Goal: Task Accomplishment & Management: Manage account settings

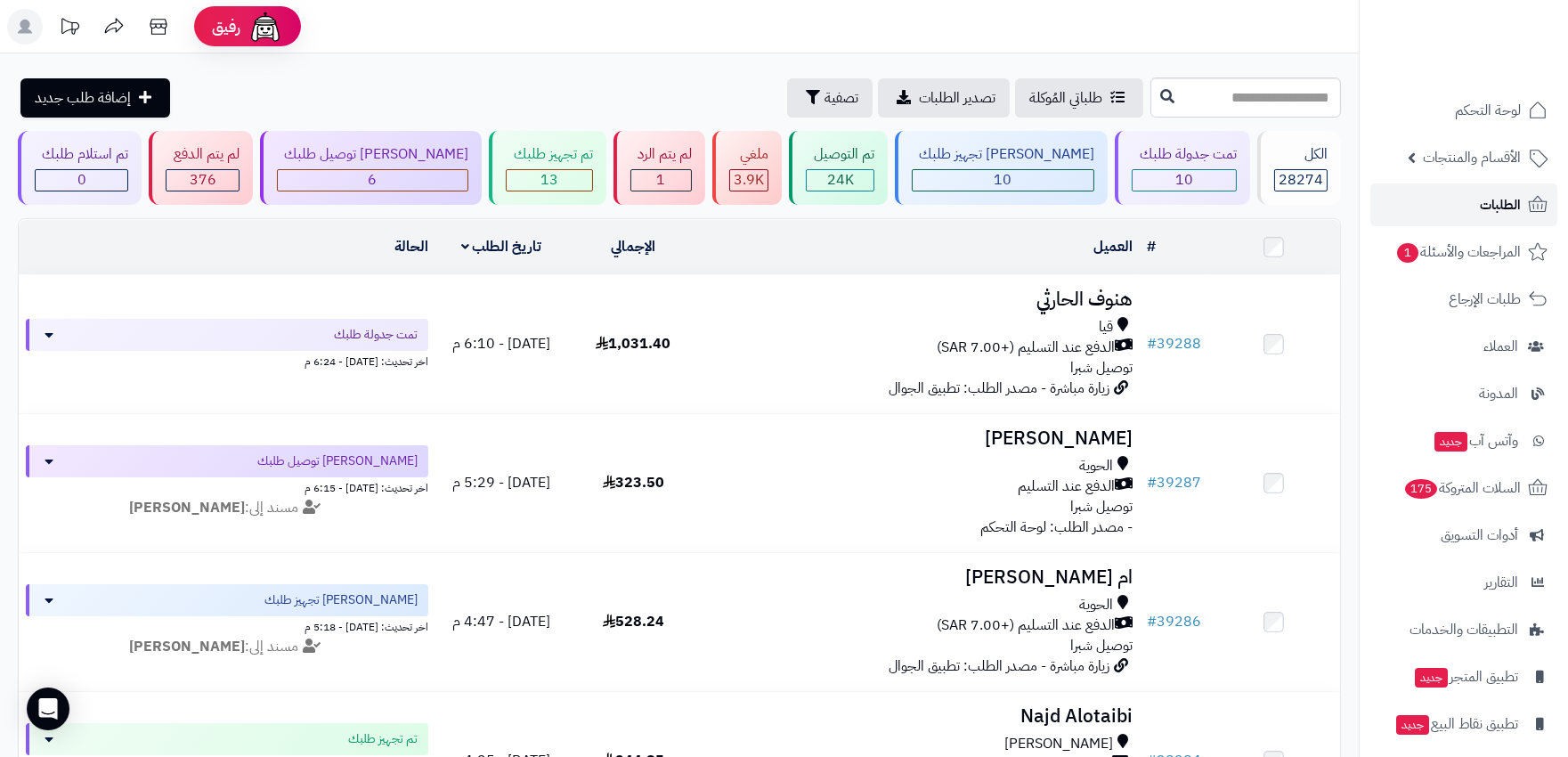
click at [1464, 198] on link "الطلبات" at bounding box center [1464, 205] width 187 height 43
click at [1028, 176] on div "10" at bounding box center [1003, 180] width 181 height 20
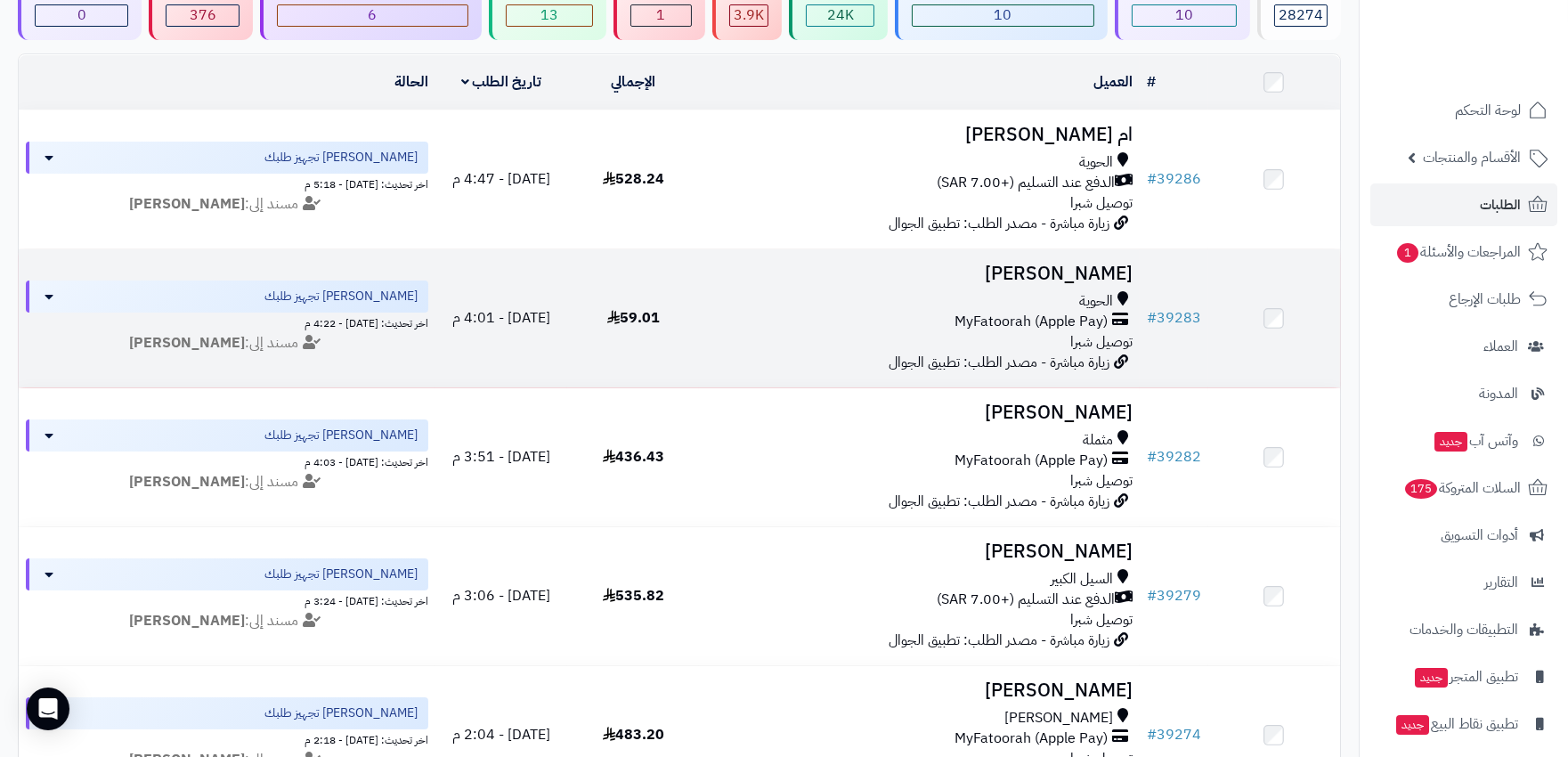
scroll to position [198, 0]
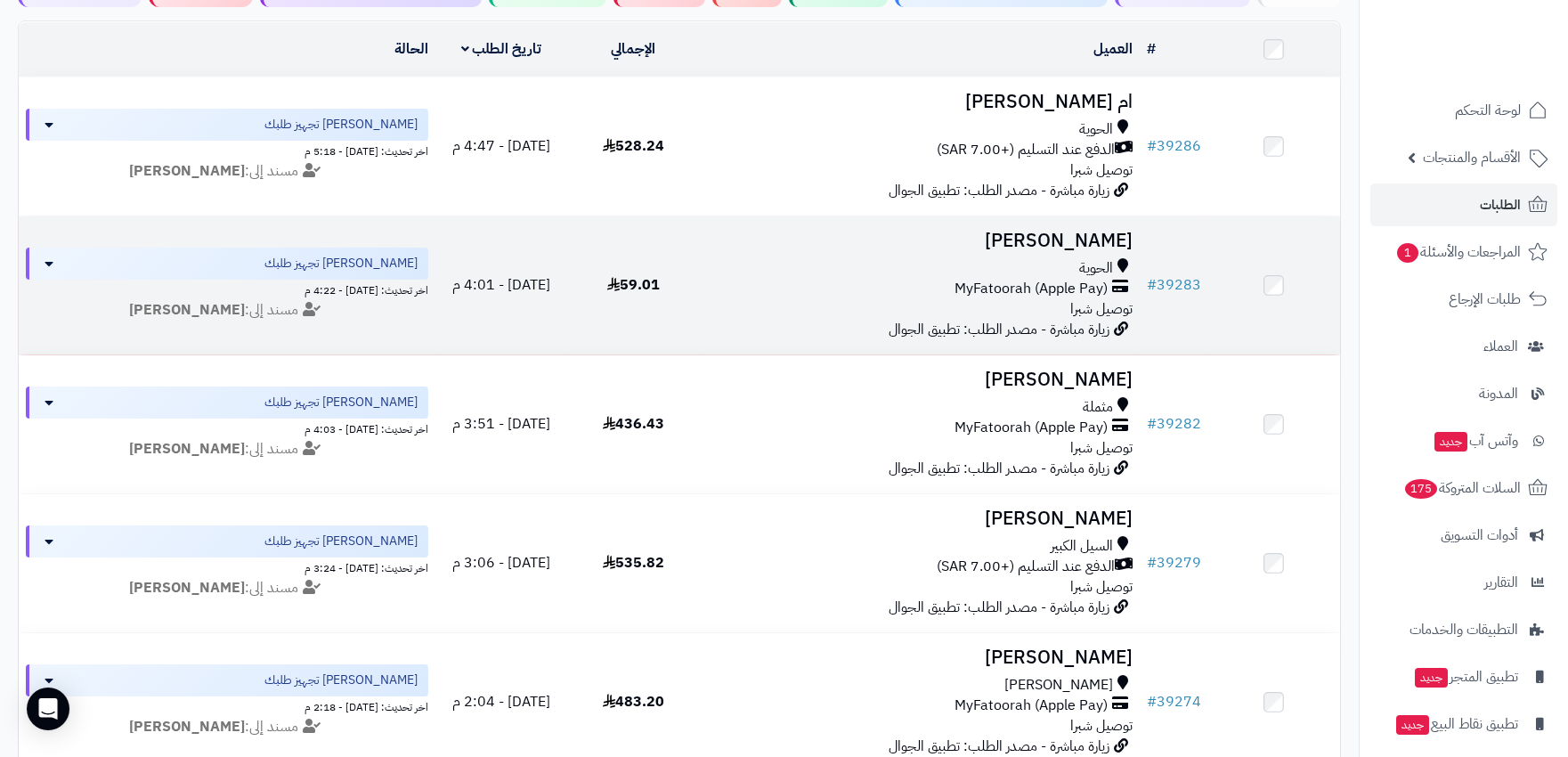
click at [908, 287] on div "MyFatoorah (Apple Pay)" at bounding box center [918, 289] width 426 height 20
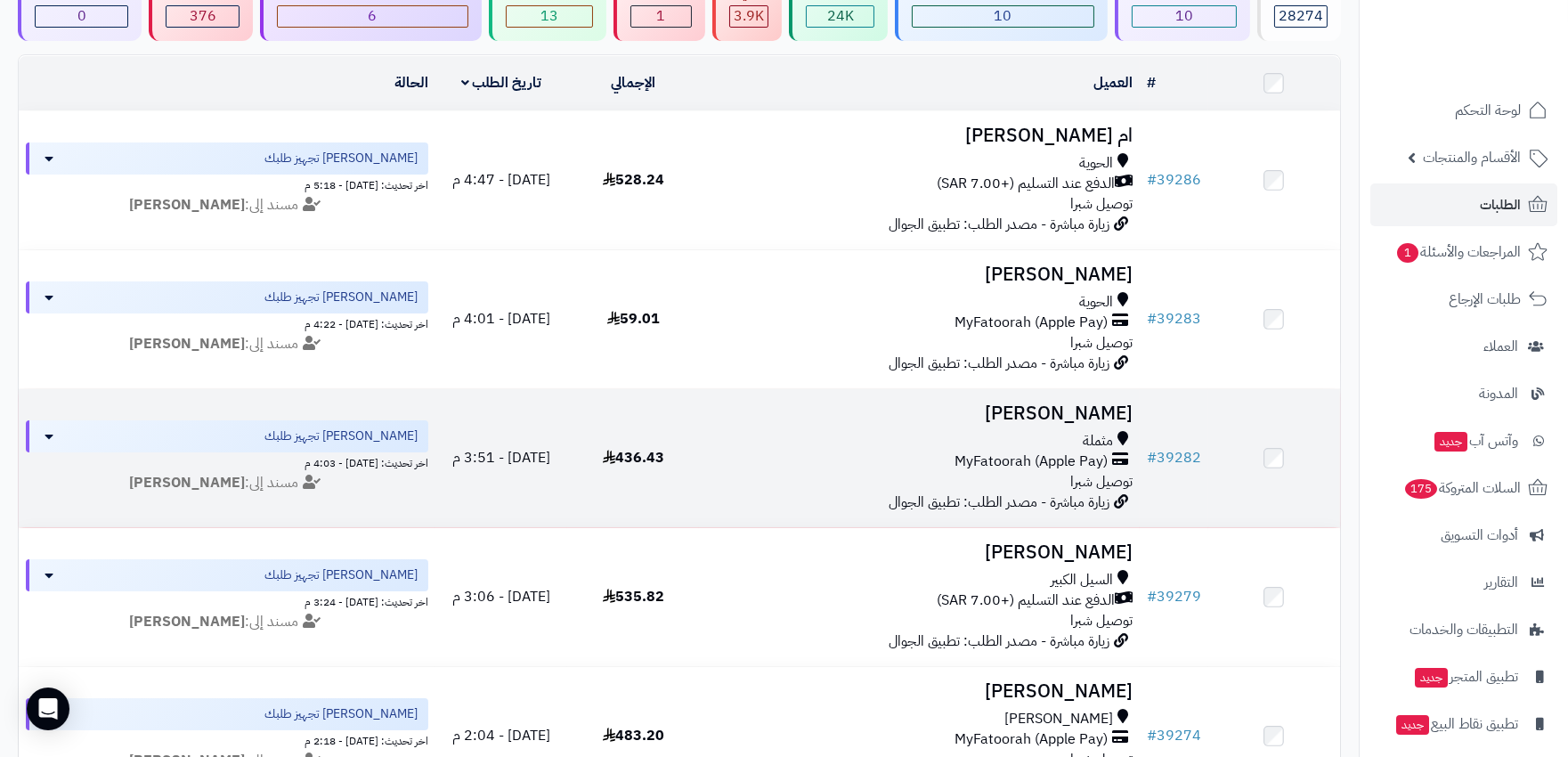
scroll to position [198, 0]
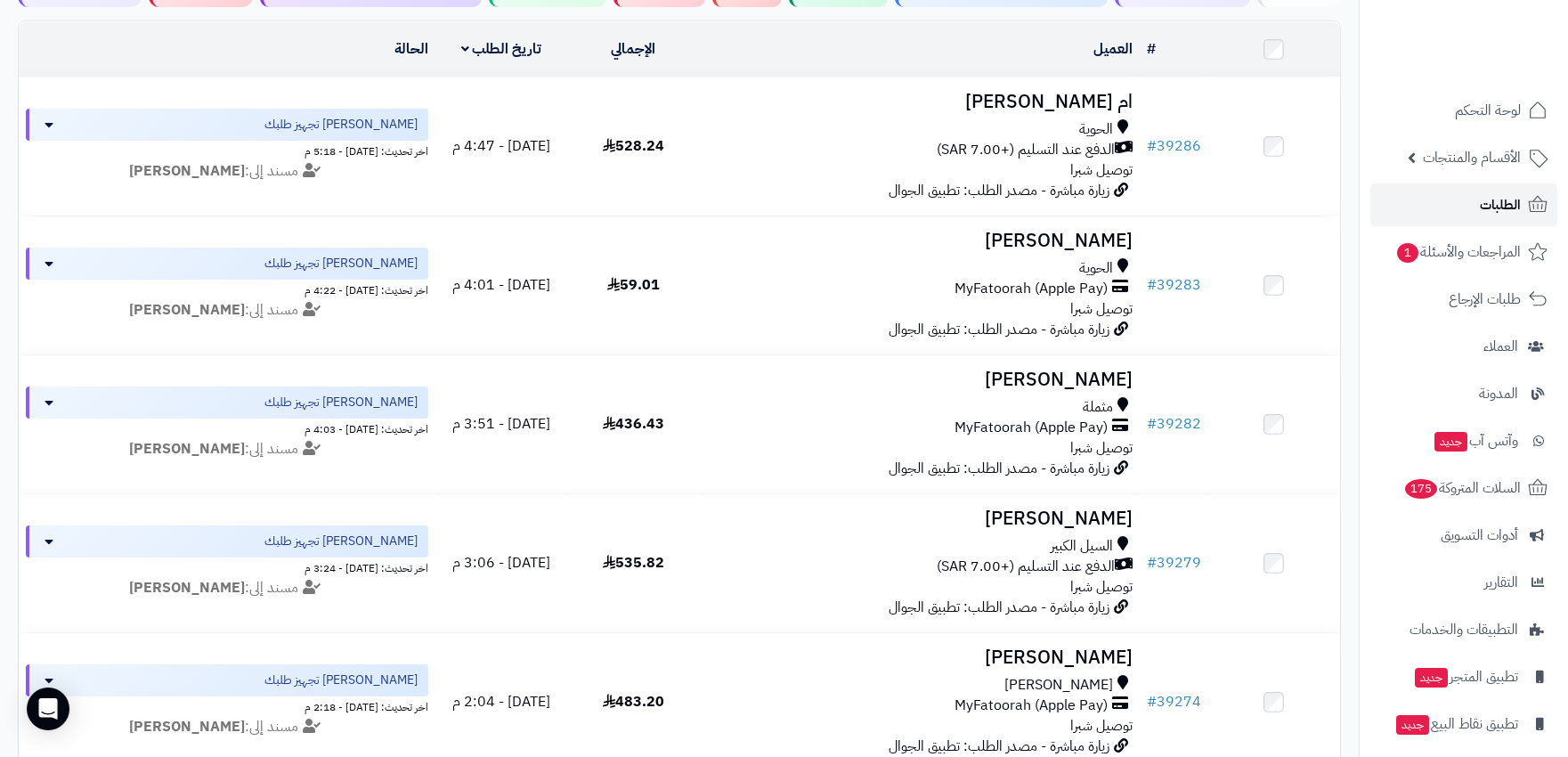
click at [1490, 201] on span "الطلبات" at bounding box center [1501, 204] width 41 height 25
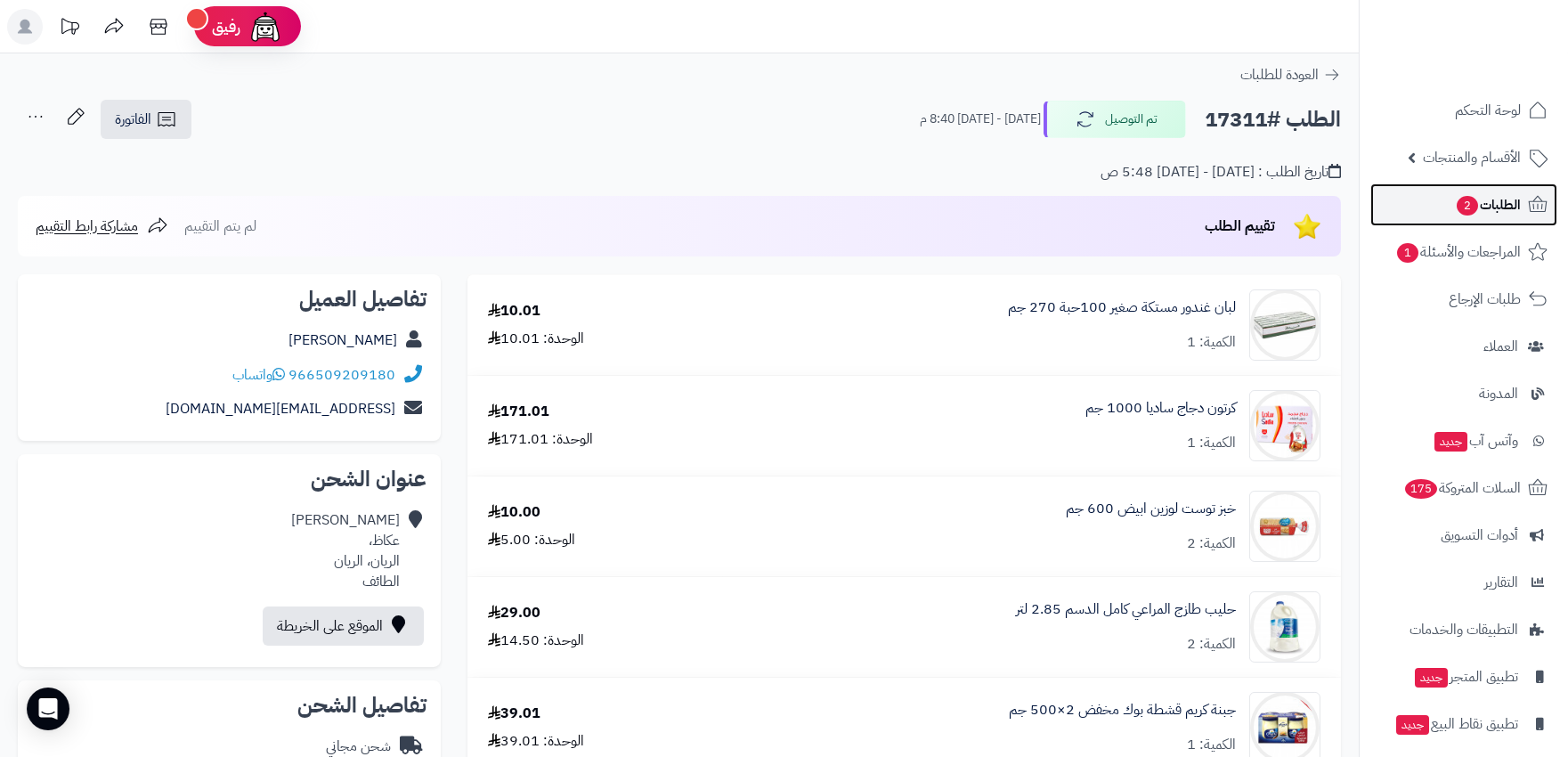
click at [1467, 209] on span "2" at bounding box center [1468, 206] width 22 height 20
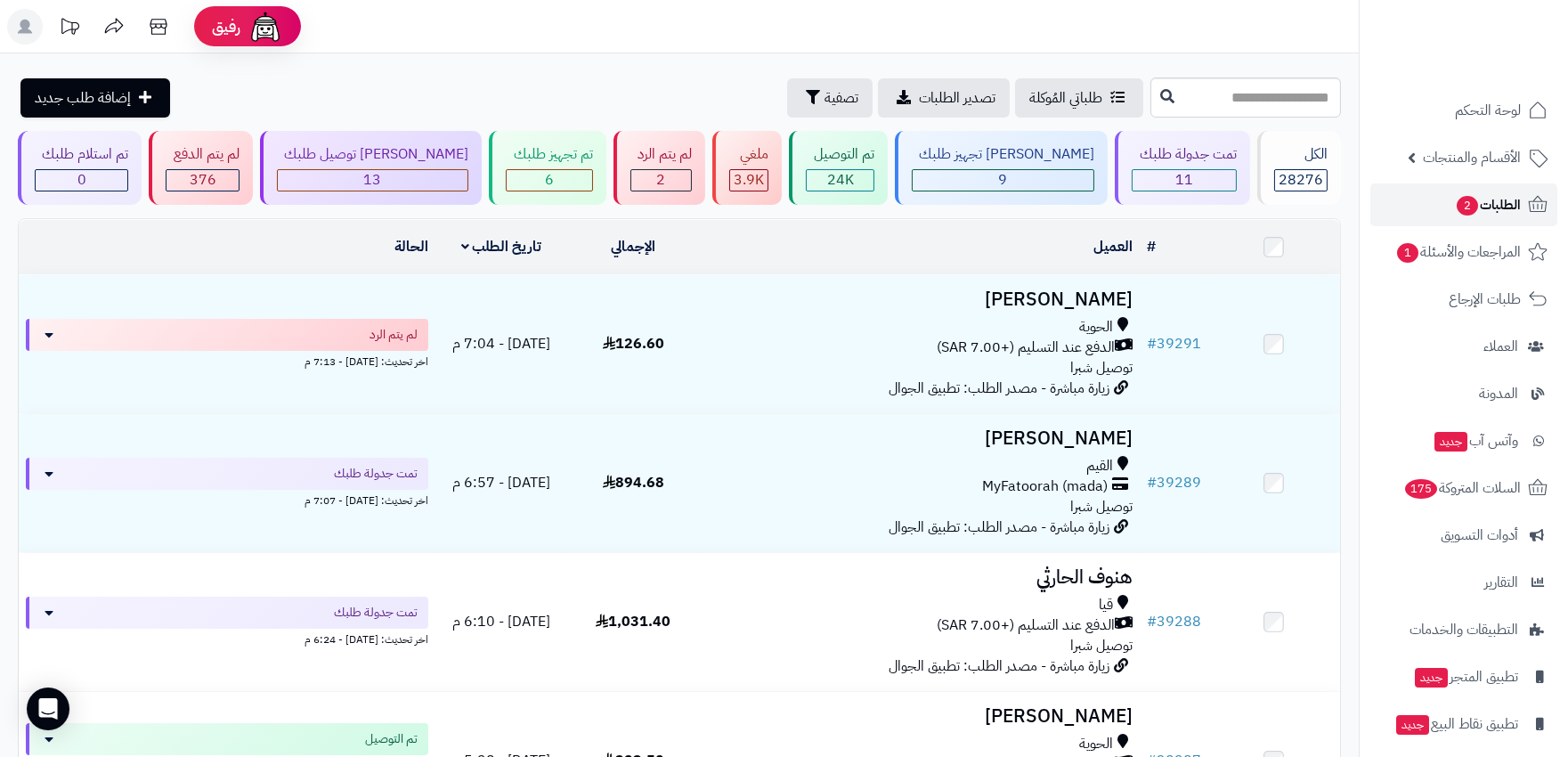
click at [1493, 212] on span "الطلبات 2" at bounding box center [1488, 204] width 66 height 25
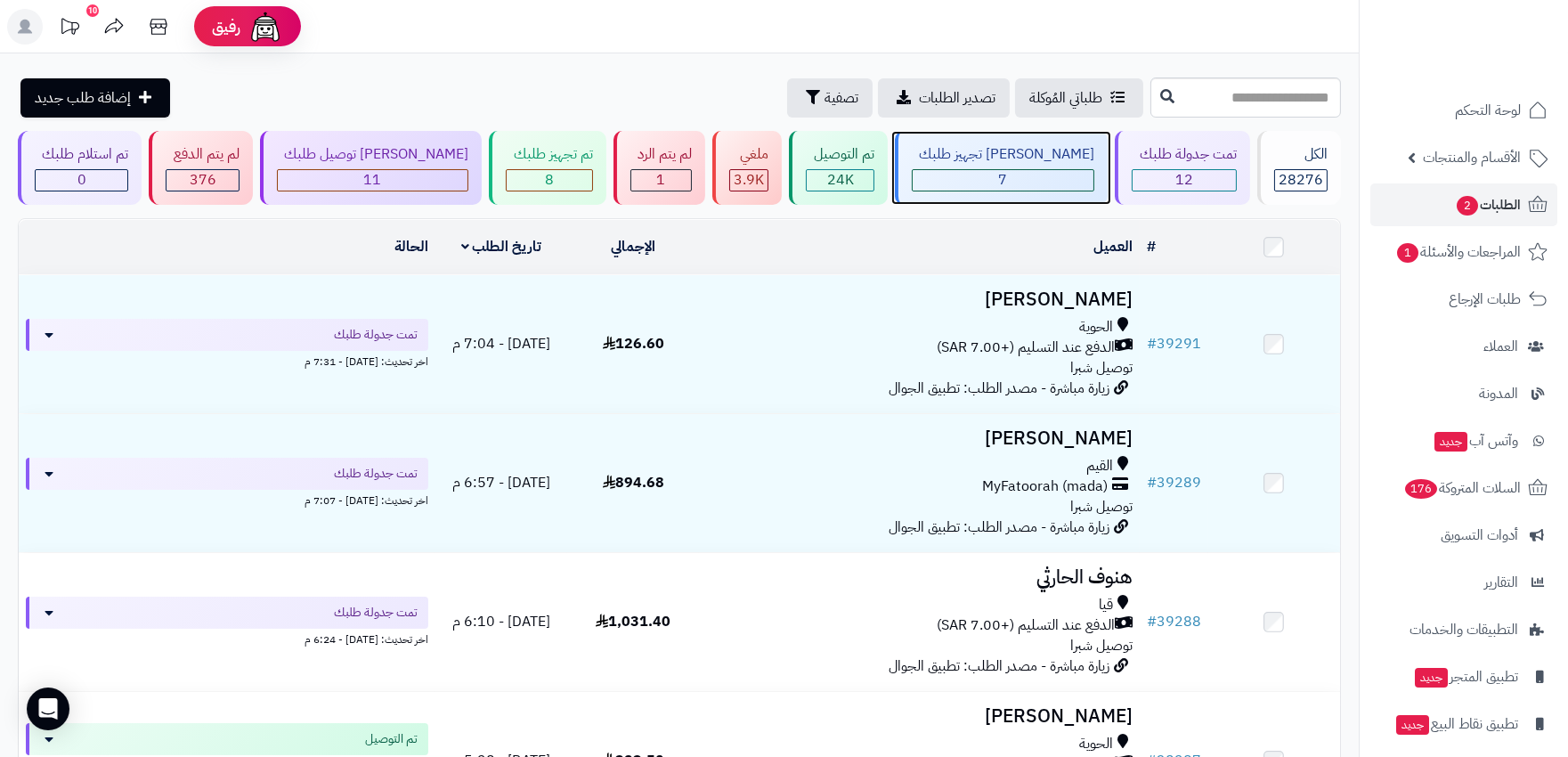
click at [992, 178] on div "7" at bounding box center [1003, 180] width 181 height 20
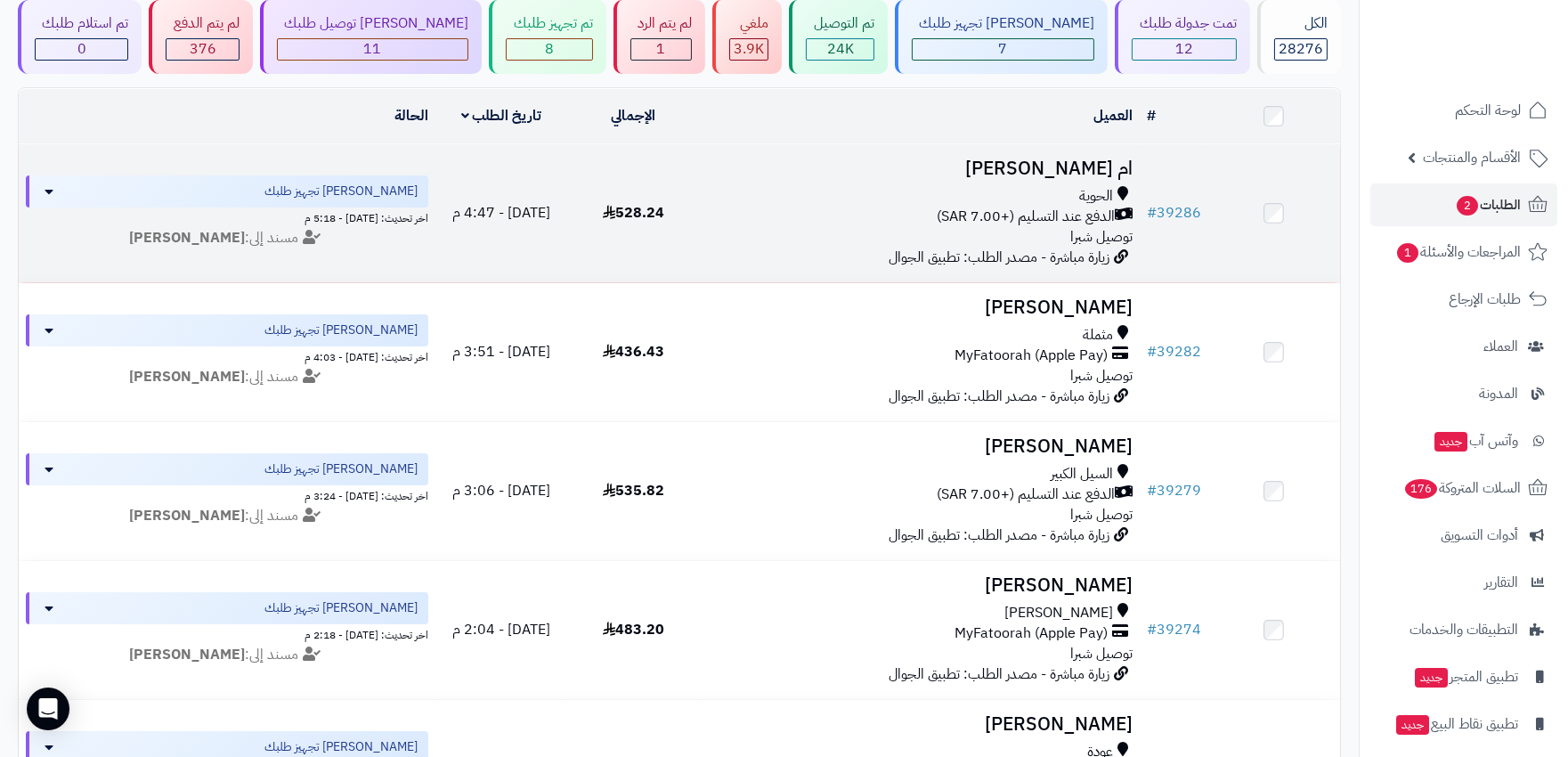
scroll to position [99, 0]
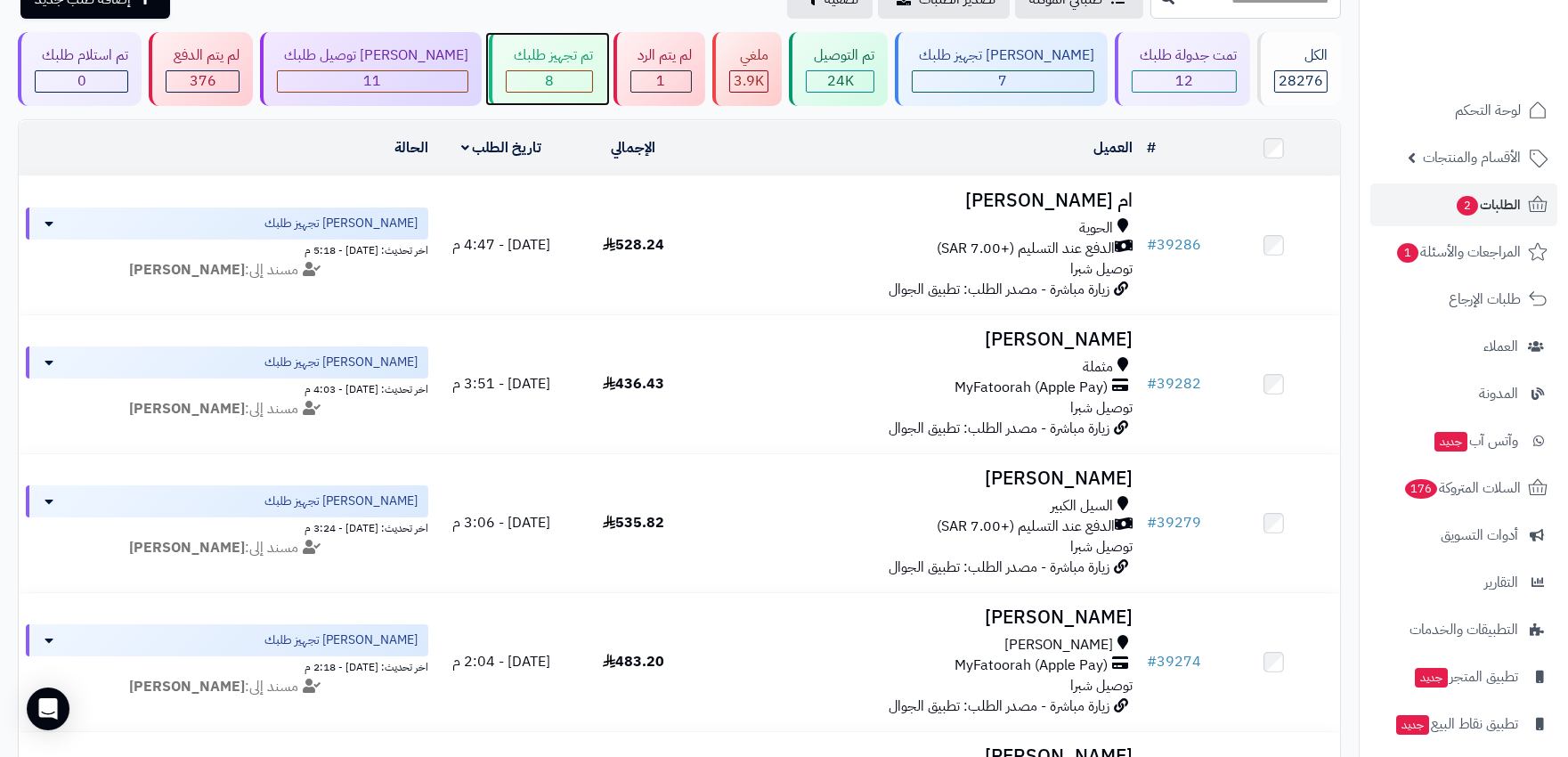
click at [552, 79] on div "8" at bounding box center [549, 81] width 85 height 20
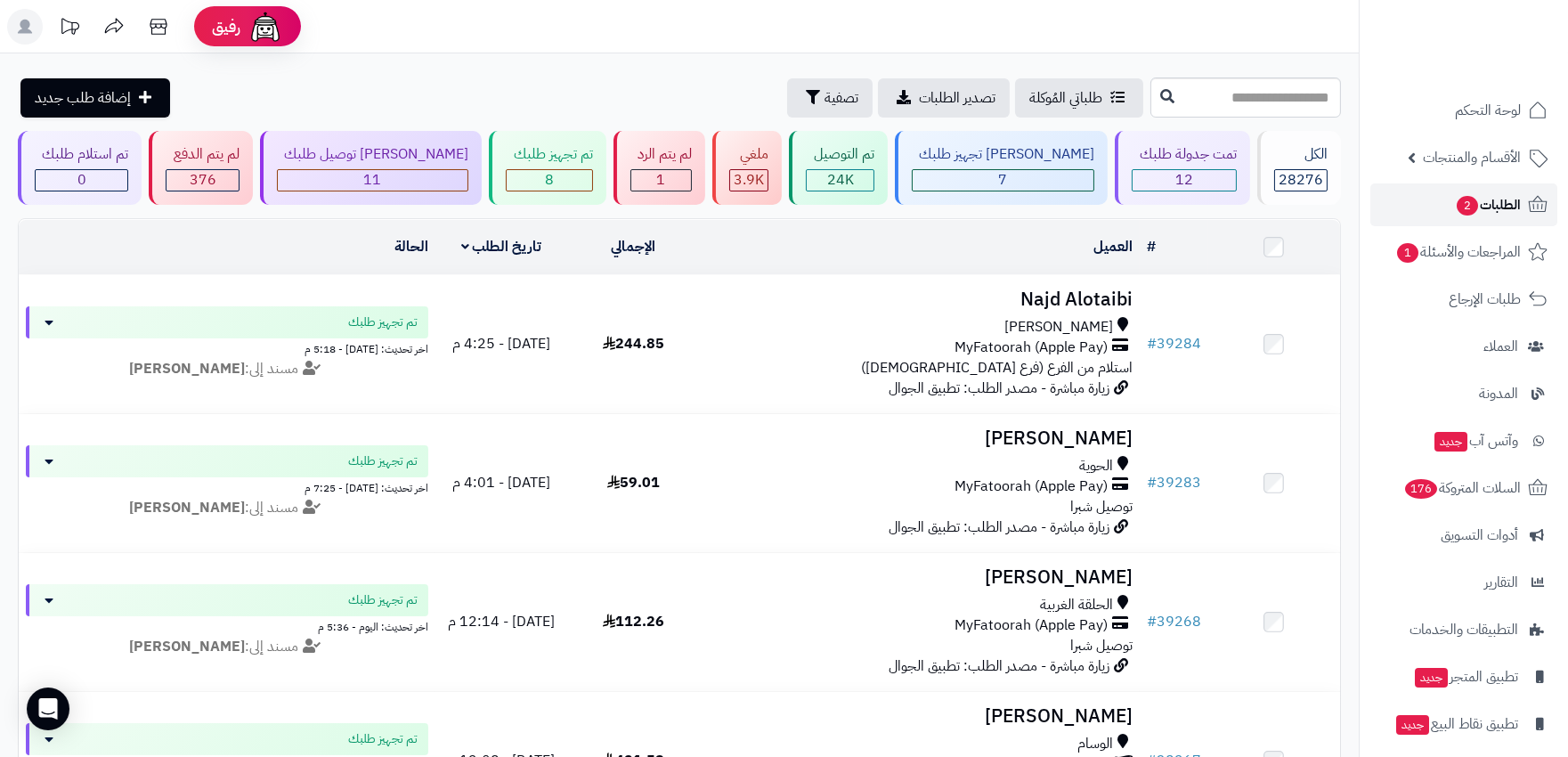
click at [1428, 214] on link "الطلبات 2" at bounding box center [1464, 205] width 187 height 43
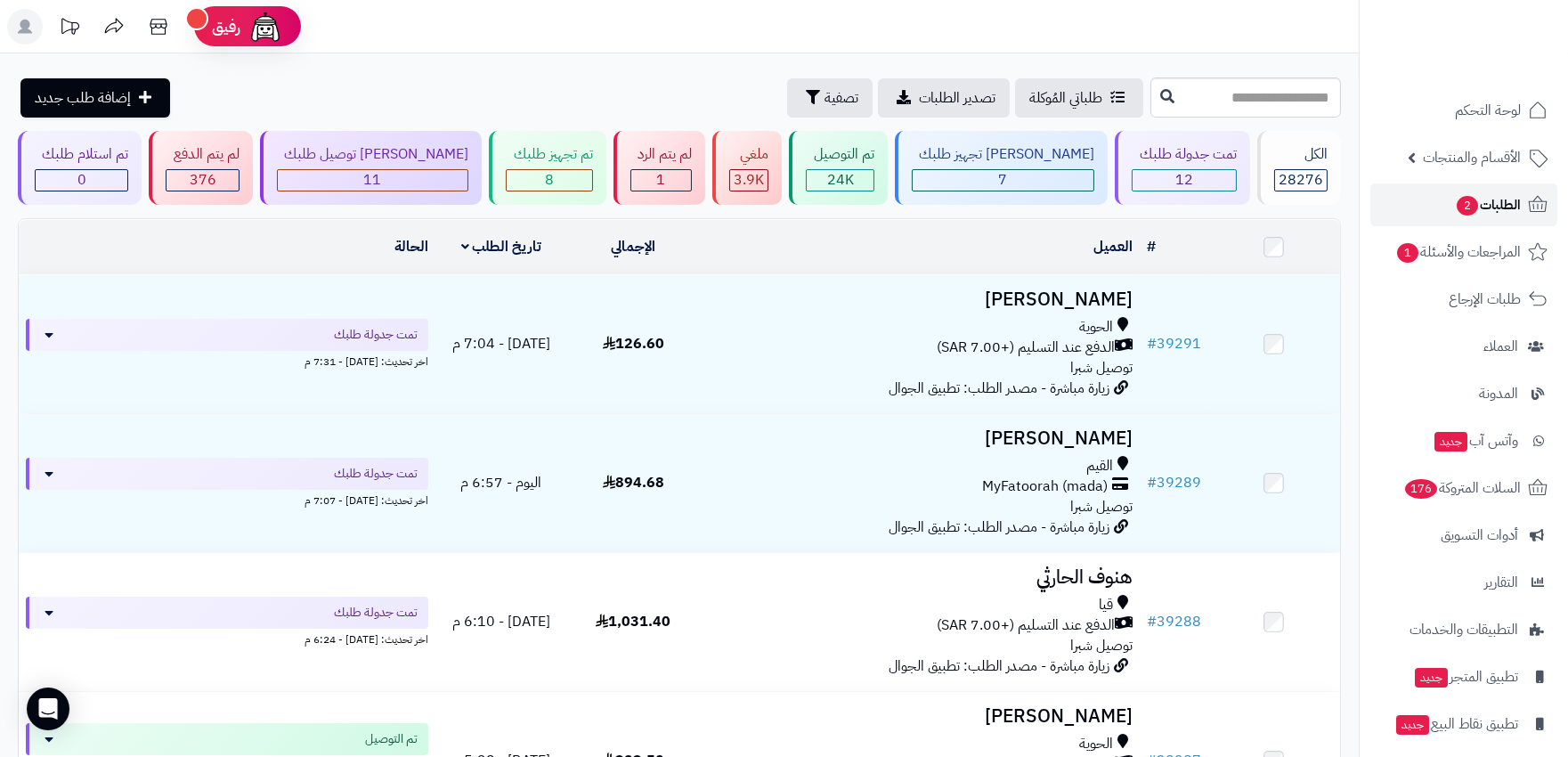
click at [1500, 203] on span "الطلبات 2" at bounding box center [1488, 204] width 66 height 25
click at [1491, 207] on span "الطلبات 2" at bounding box center [1488, 204] width 66 height 25
click at [984, 183] on div "7" at bounding box center [1003, 180] width 181 height 20
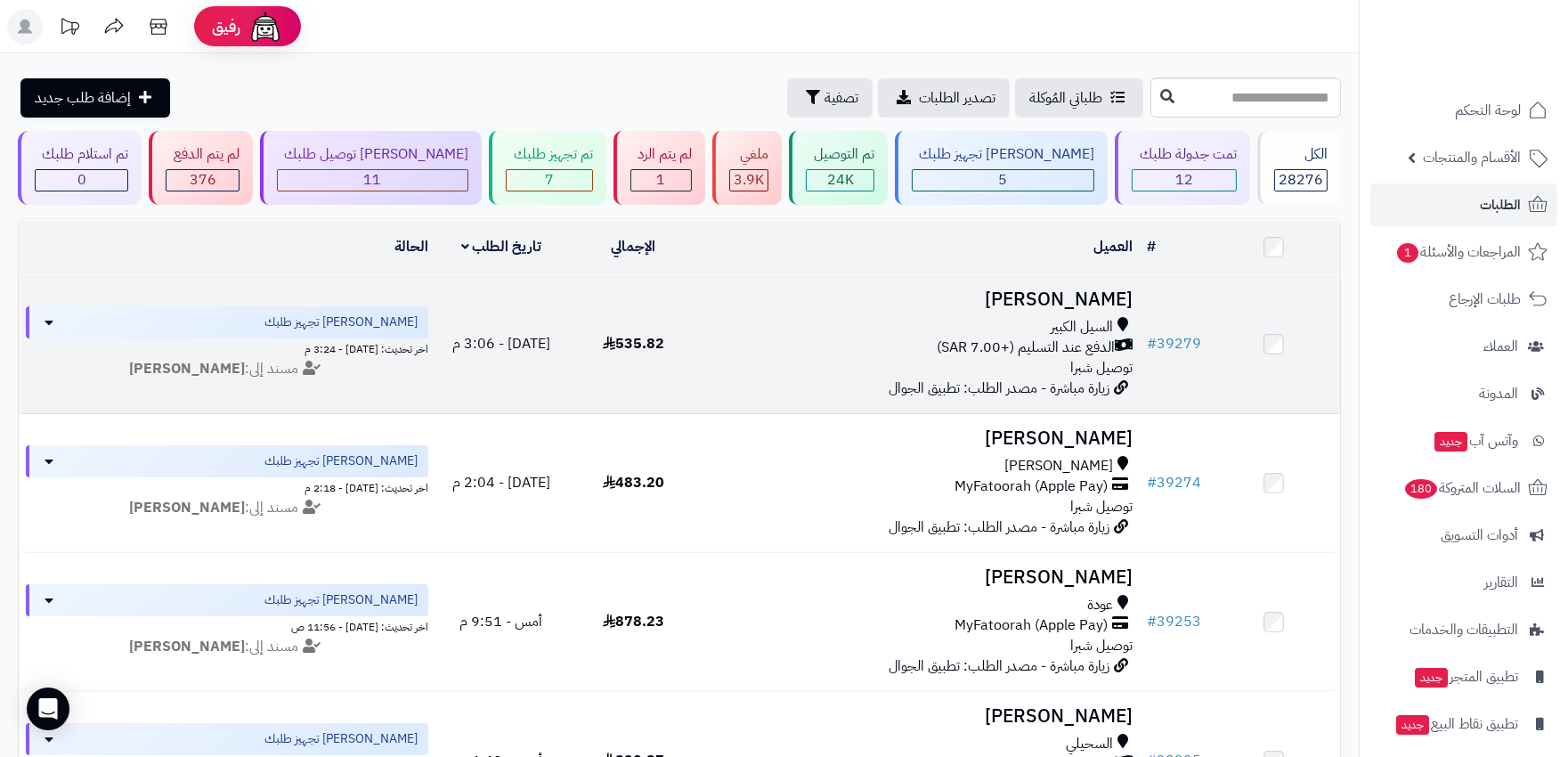
click at [796, 323] on div "السيل الكبير" at bounding box center [918, 327] width 426 height 20
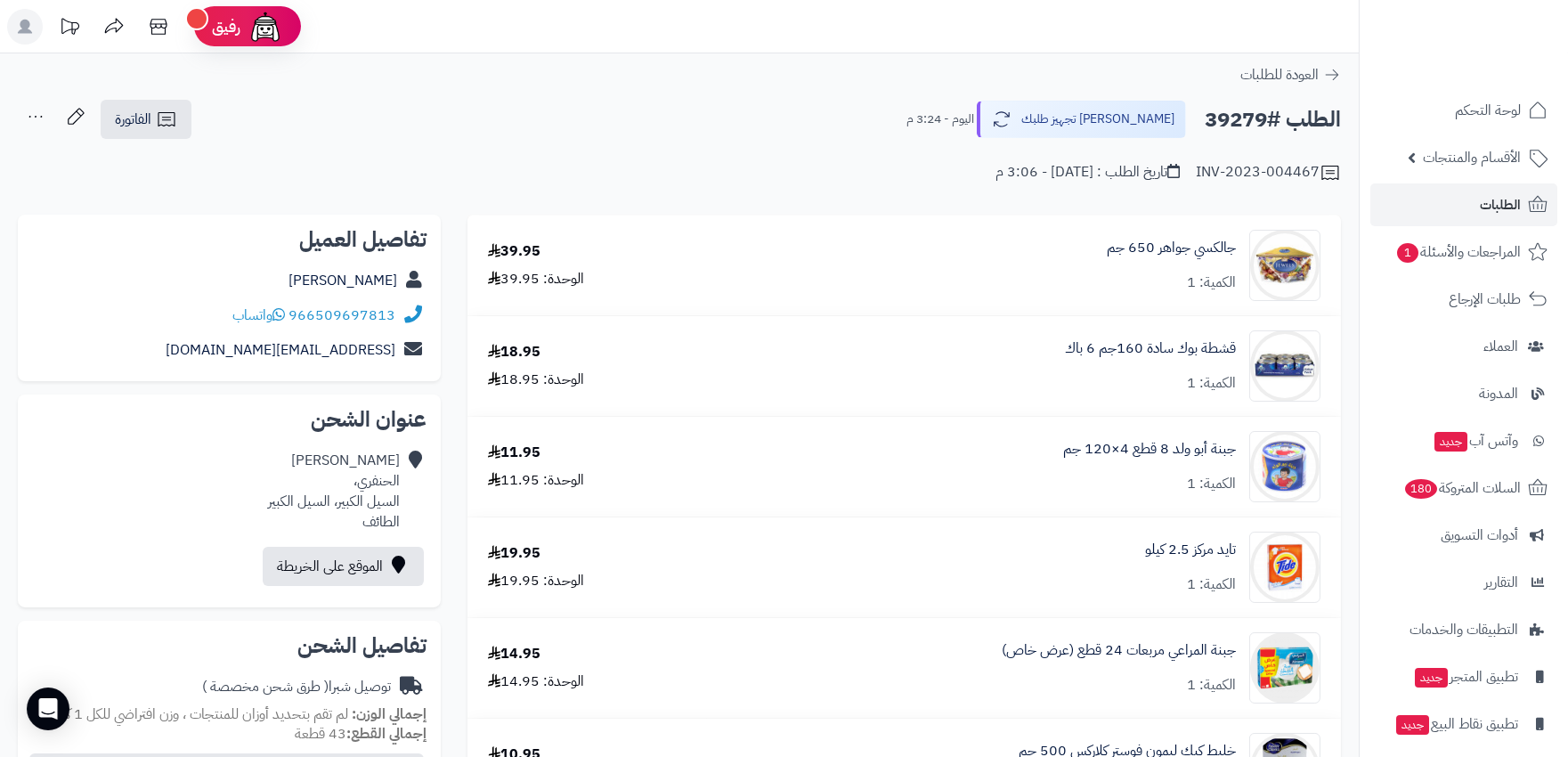
scroll to position [99, 0]
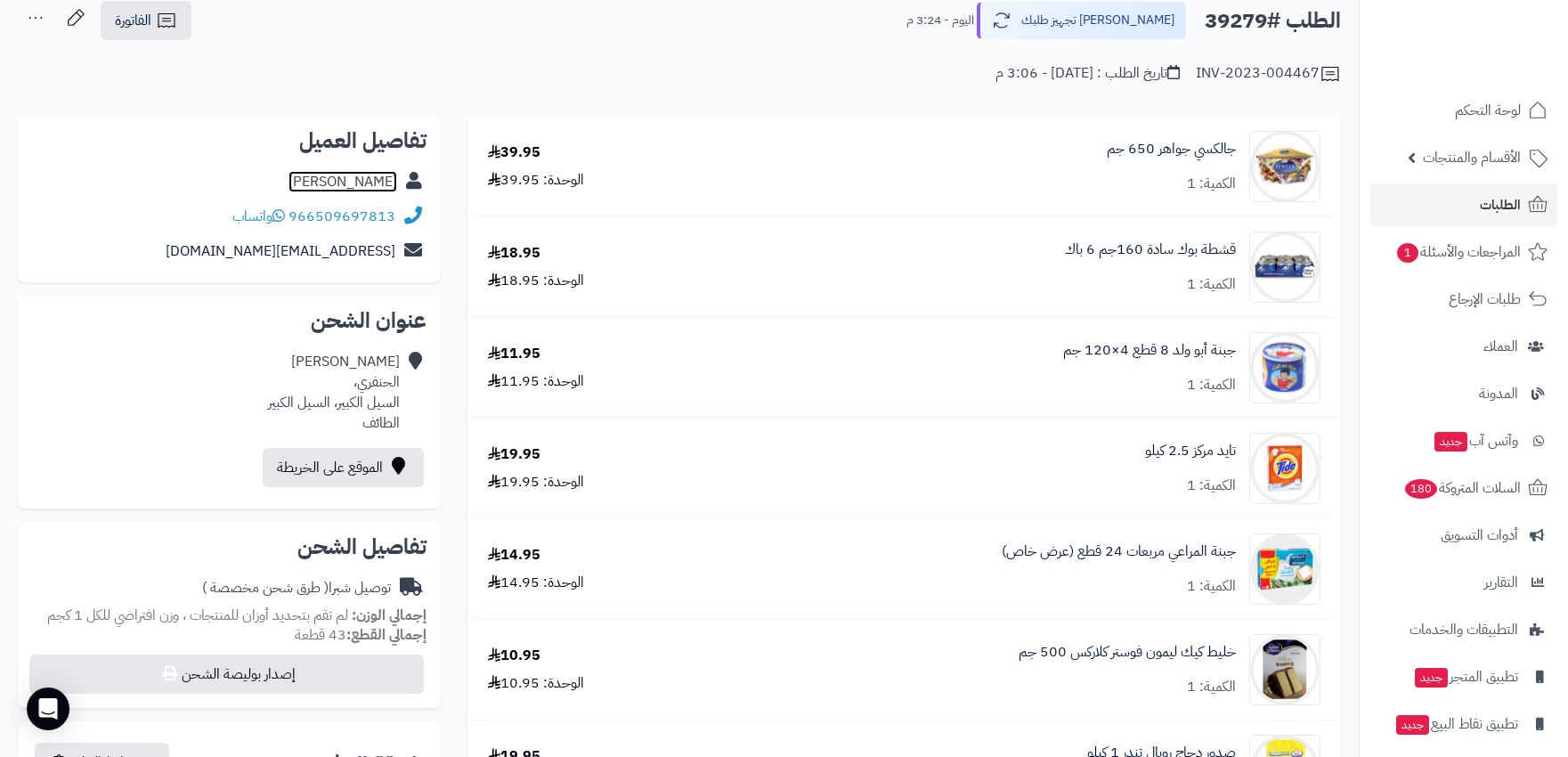
click at [393, 187] on link "عبير العتيبي" at bounding box center [343, 181] width 109 height 21
click at [1498, 201] on span "الطلبات" at bounding box center [1501, 204] width 41 height 25
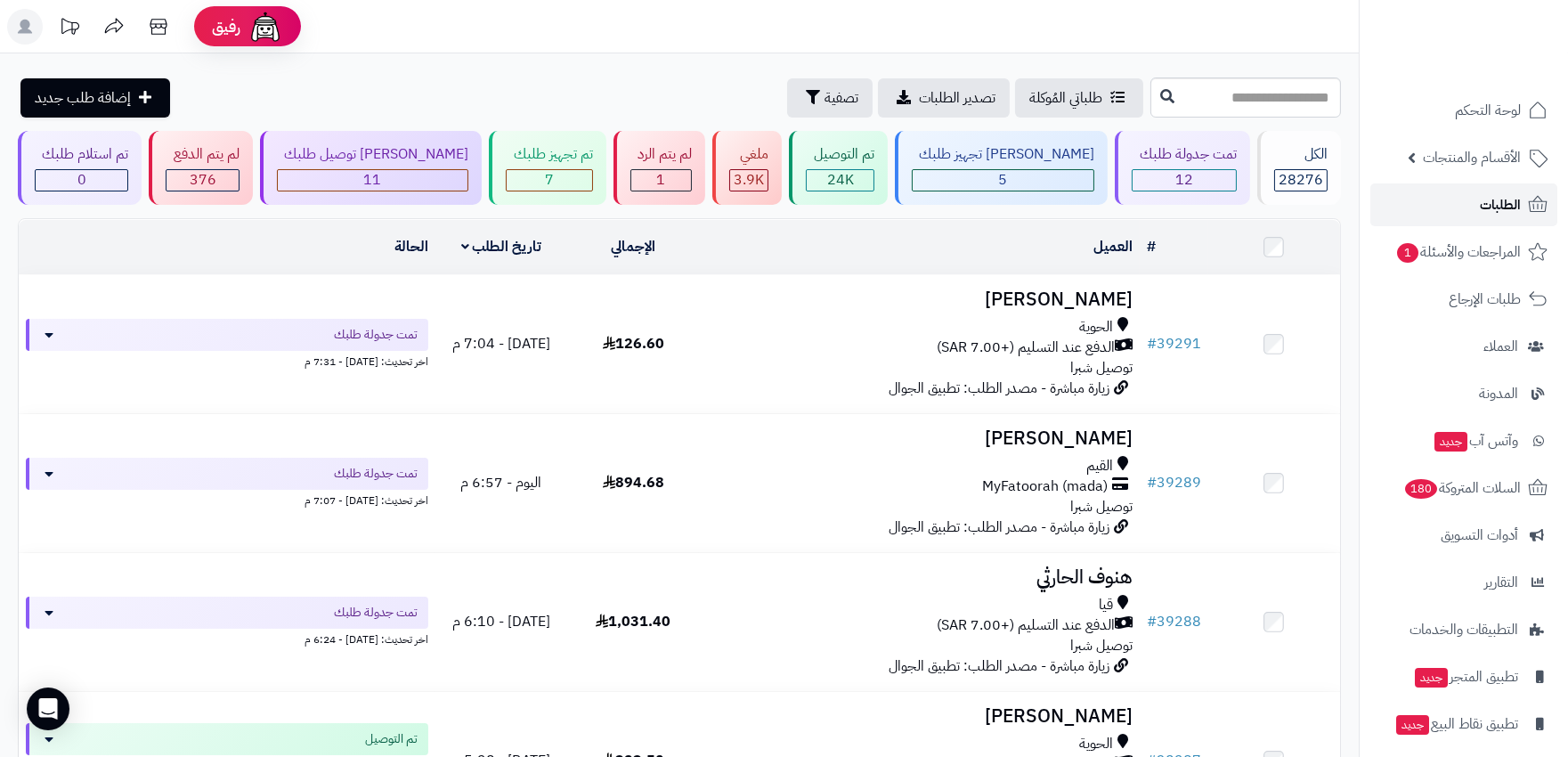
click at [1464, 196] on link "الطلبات" at bounding box center [1464, 205] width 187 height 43
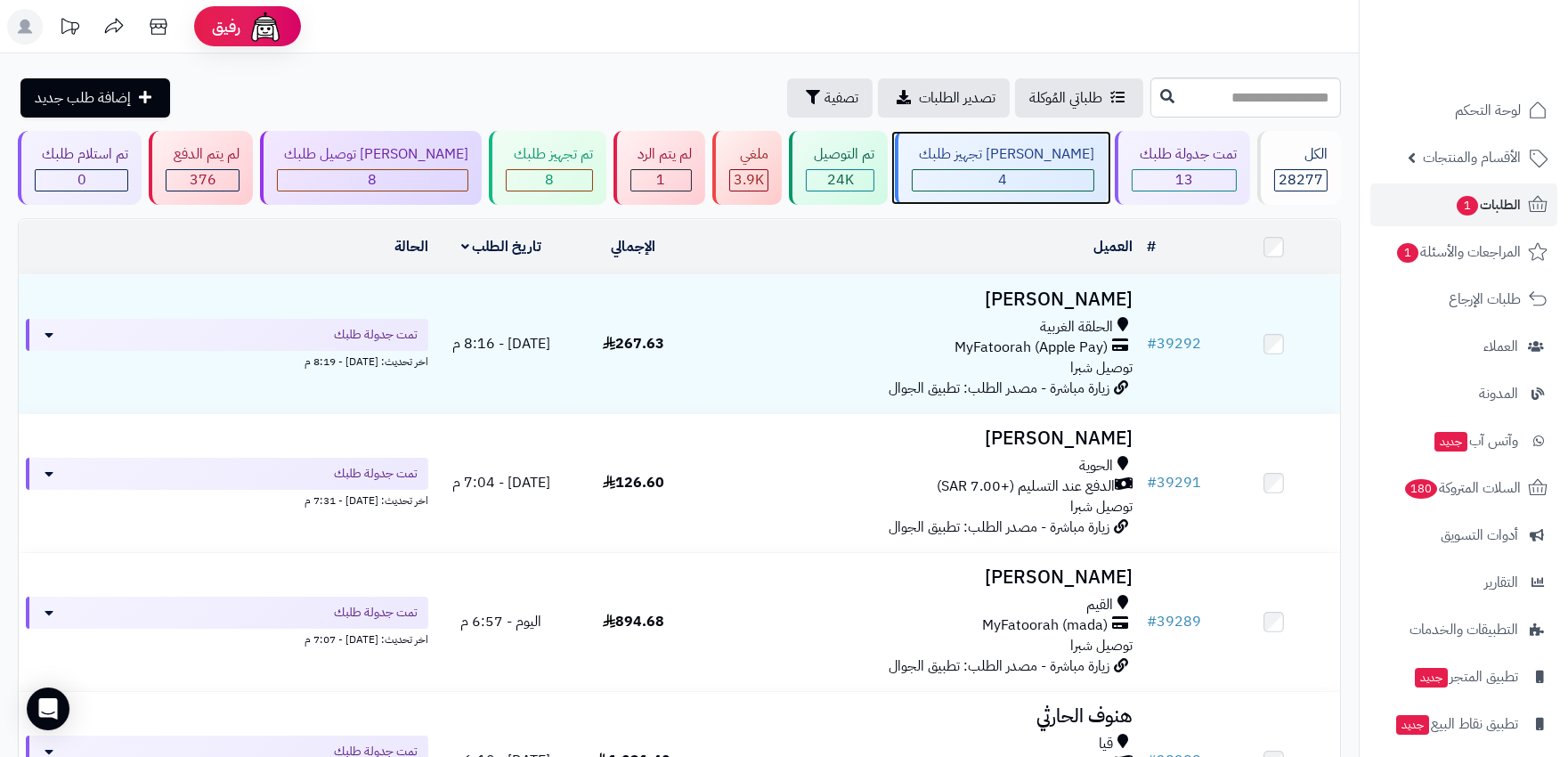
click at [1039, 183] on div "4" at bounding box center [1003, 180] width 181 height 20
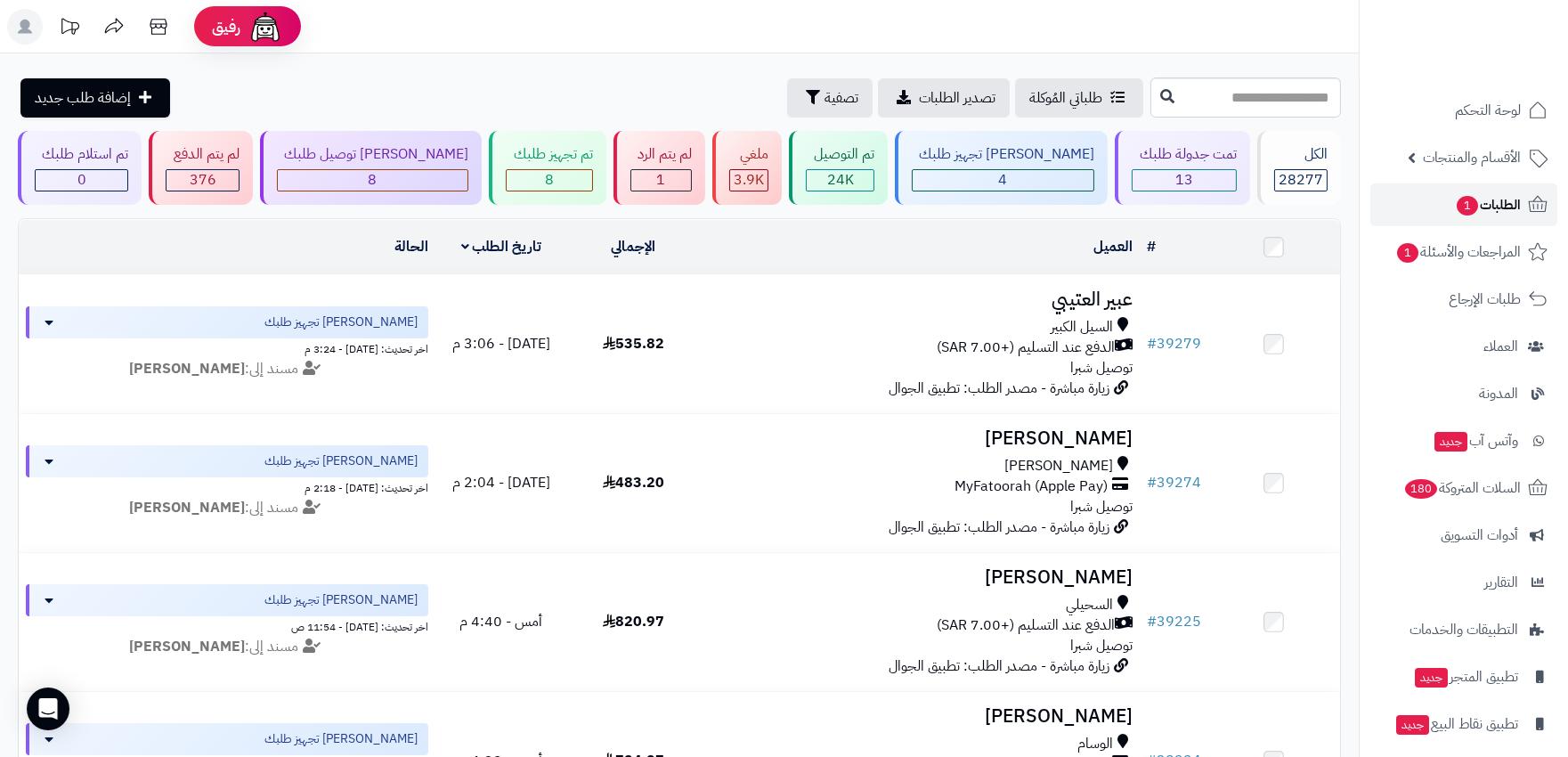
click at [1440, 192] on link "الطلبات 1" at bounding box center [1464, 205] width 187 height 43
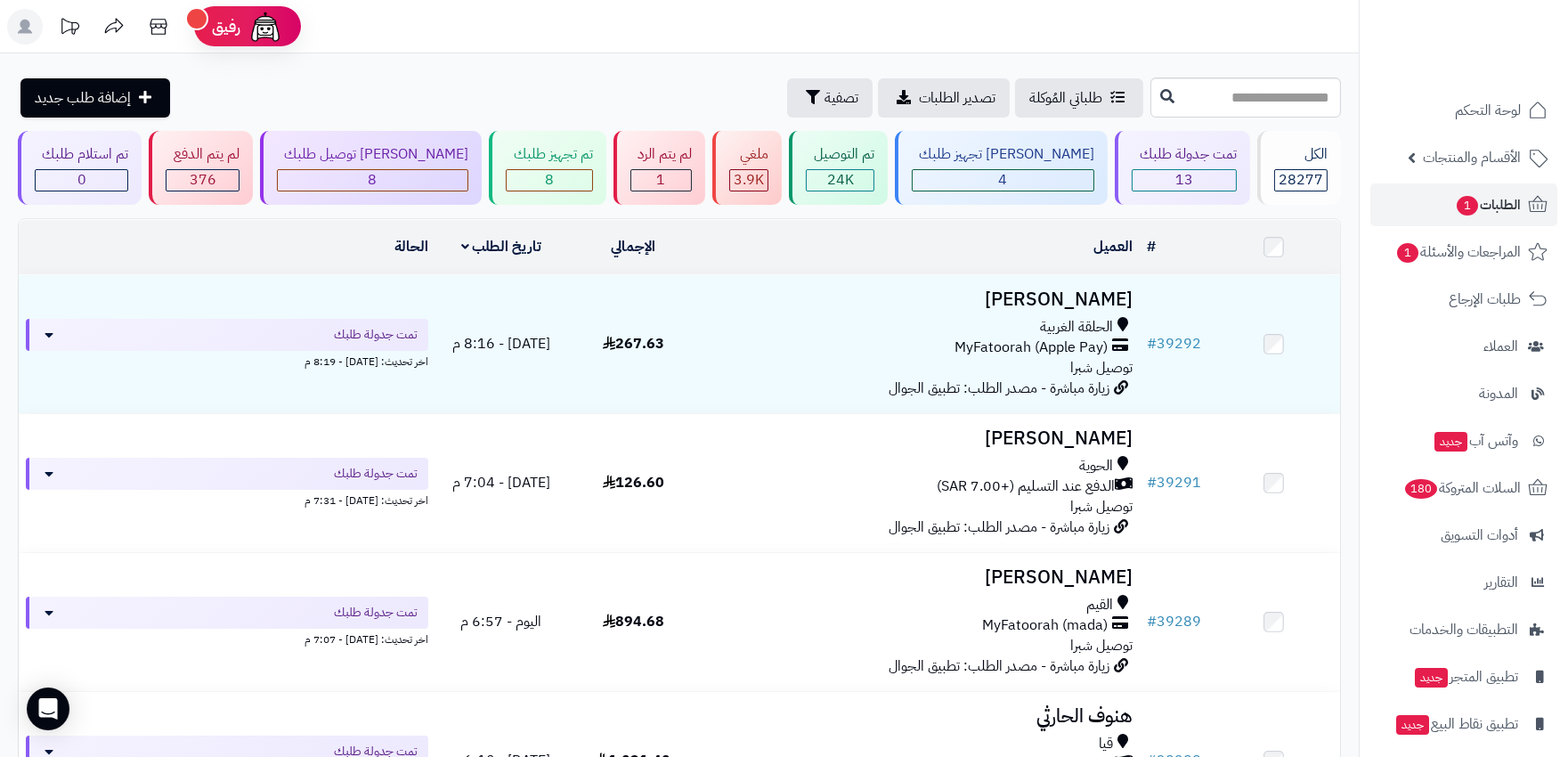
scroll to position [57, 0]
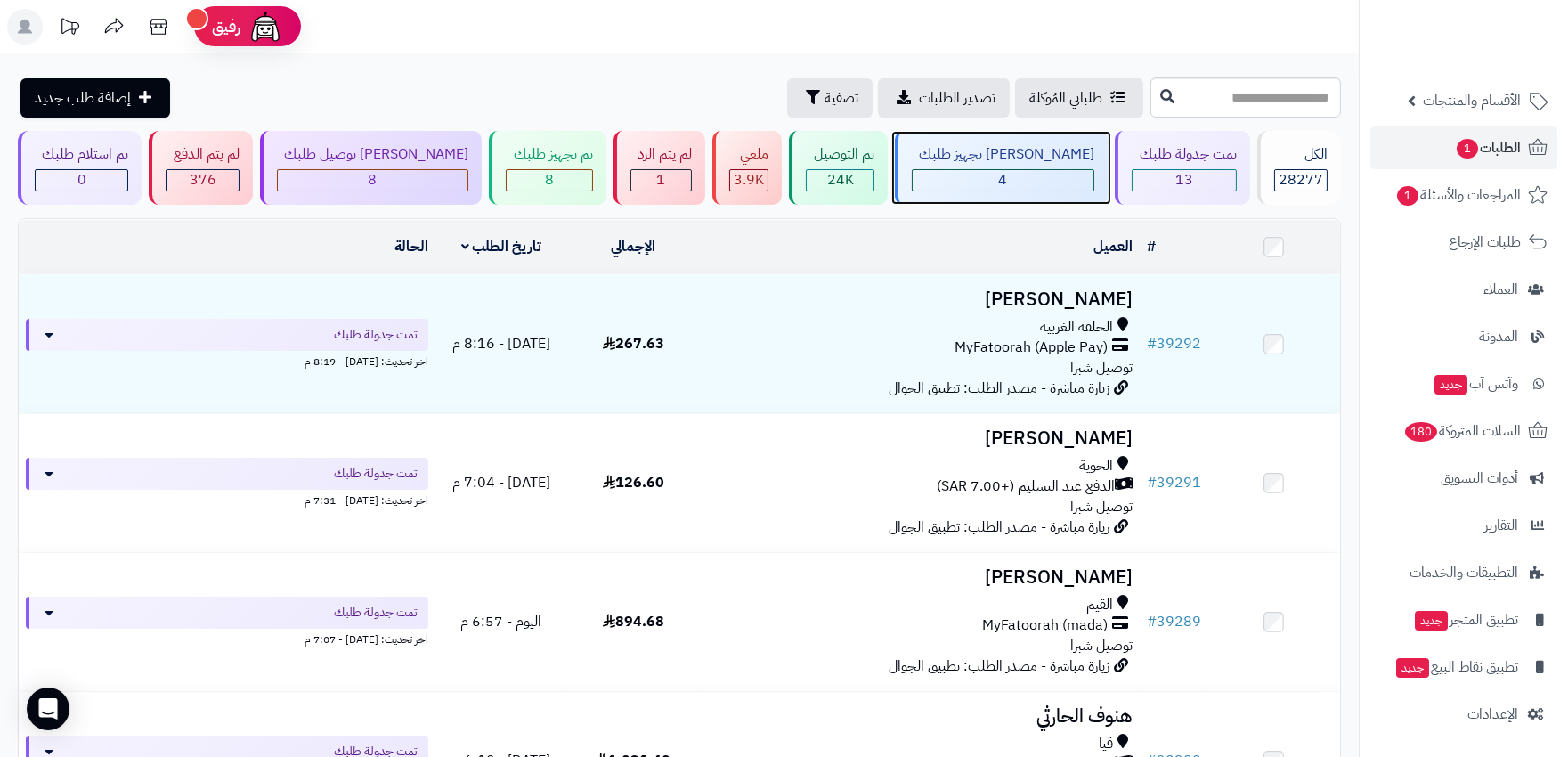
click at [1039, 165] on div "جاري تجهيز طلبك 4" at bounding box center [1001, 168] width 213 height 74
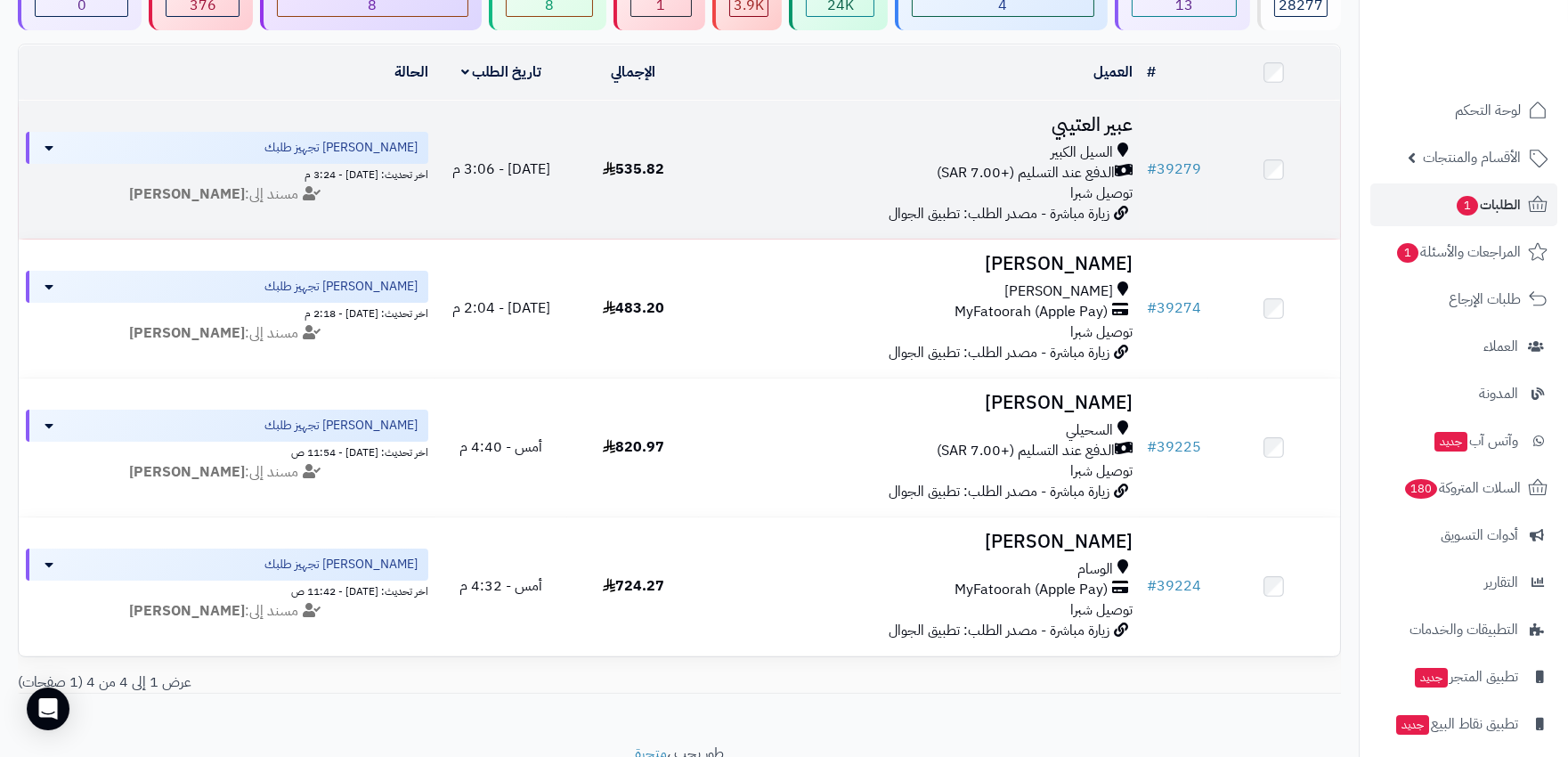
scroll to position [198, 0]
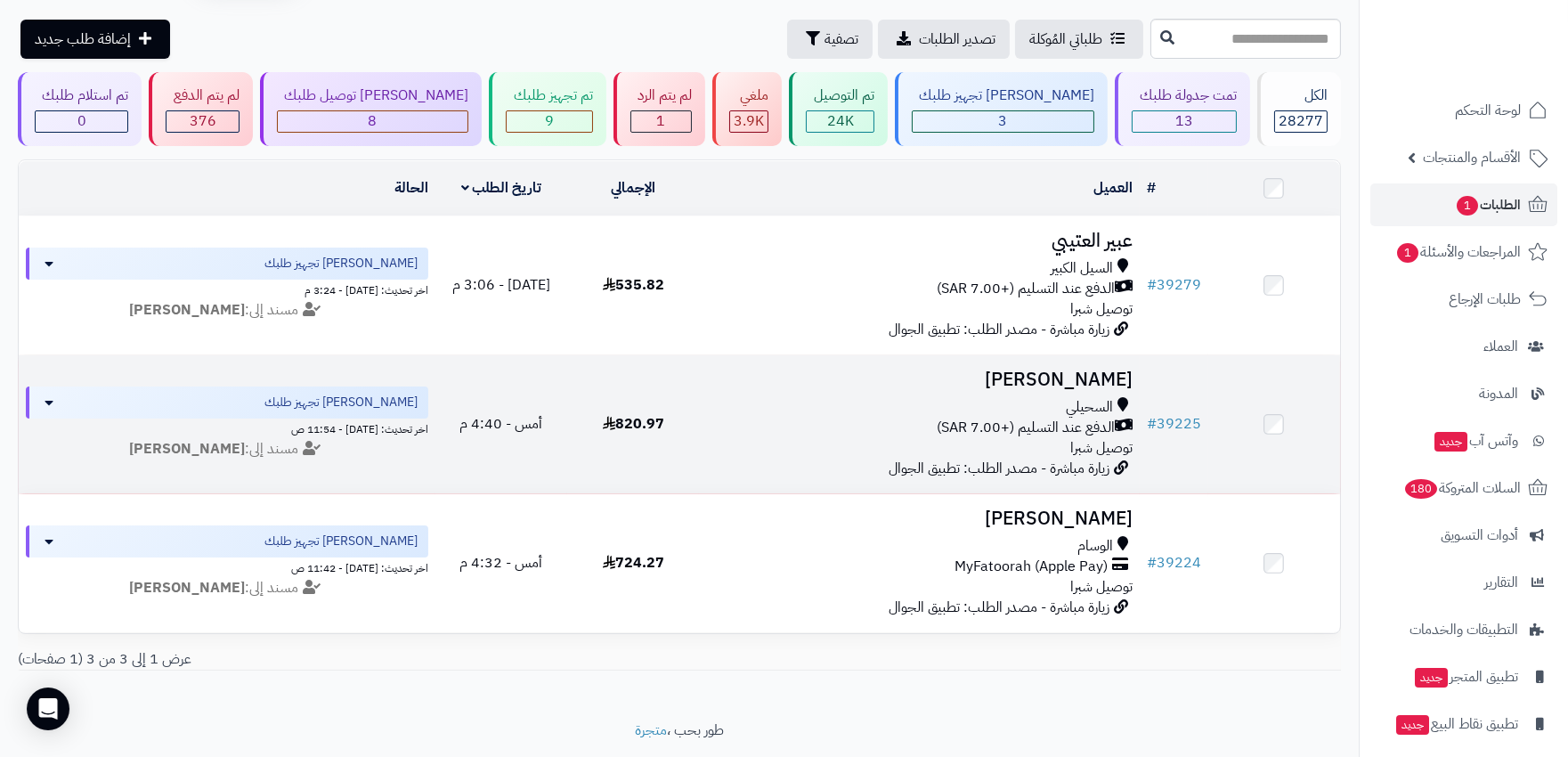
scroll to position [24, 0]
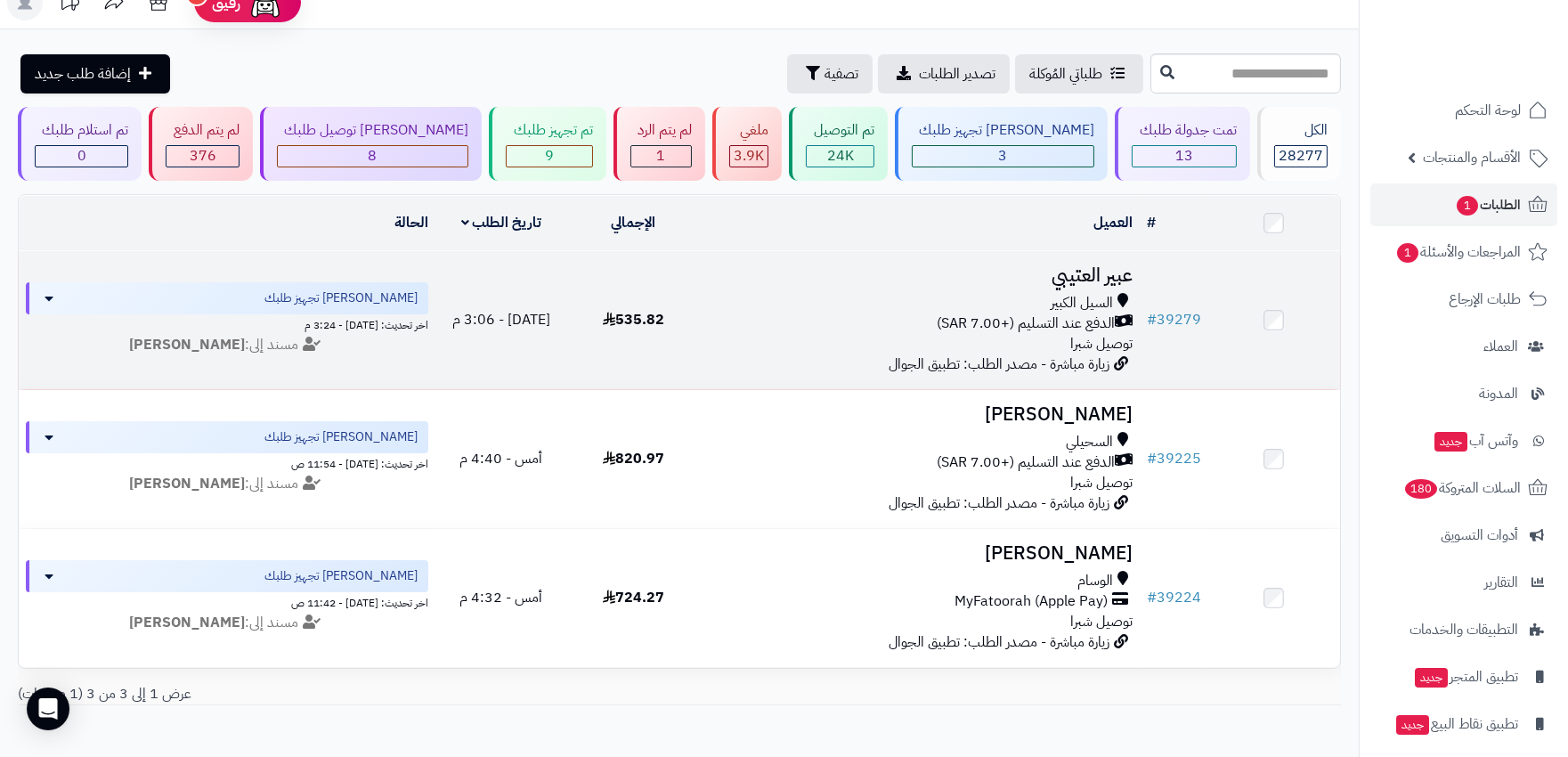
click at [749, 308] on div "السيل الكبير" at bounding box center [918, 303] width 426 height 20
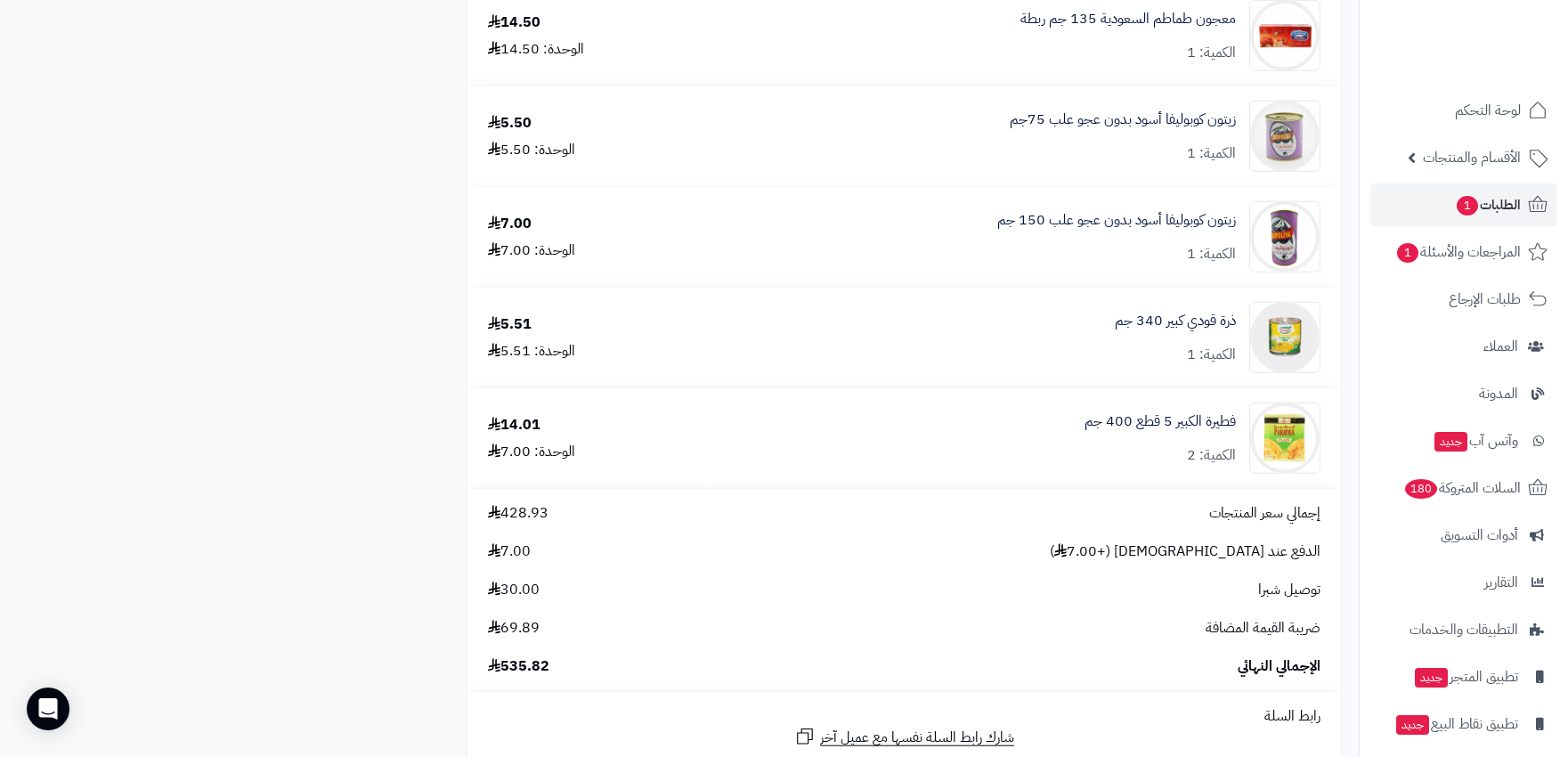
scroll to position [3463, 0]
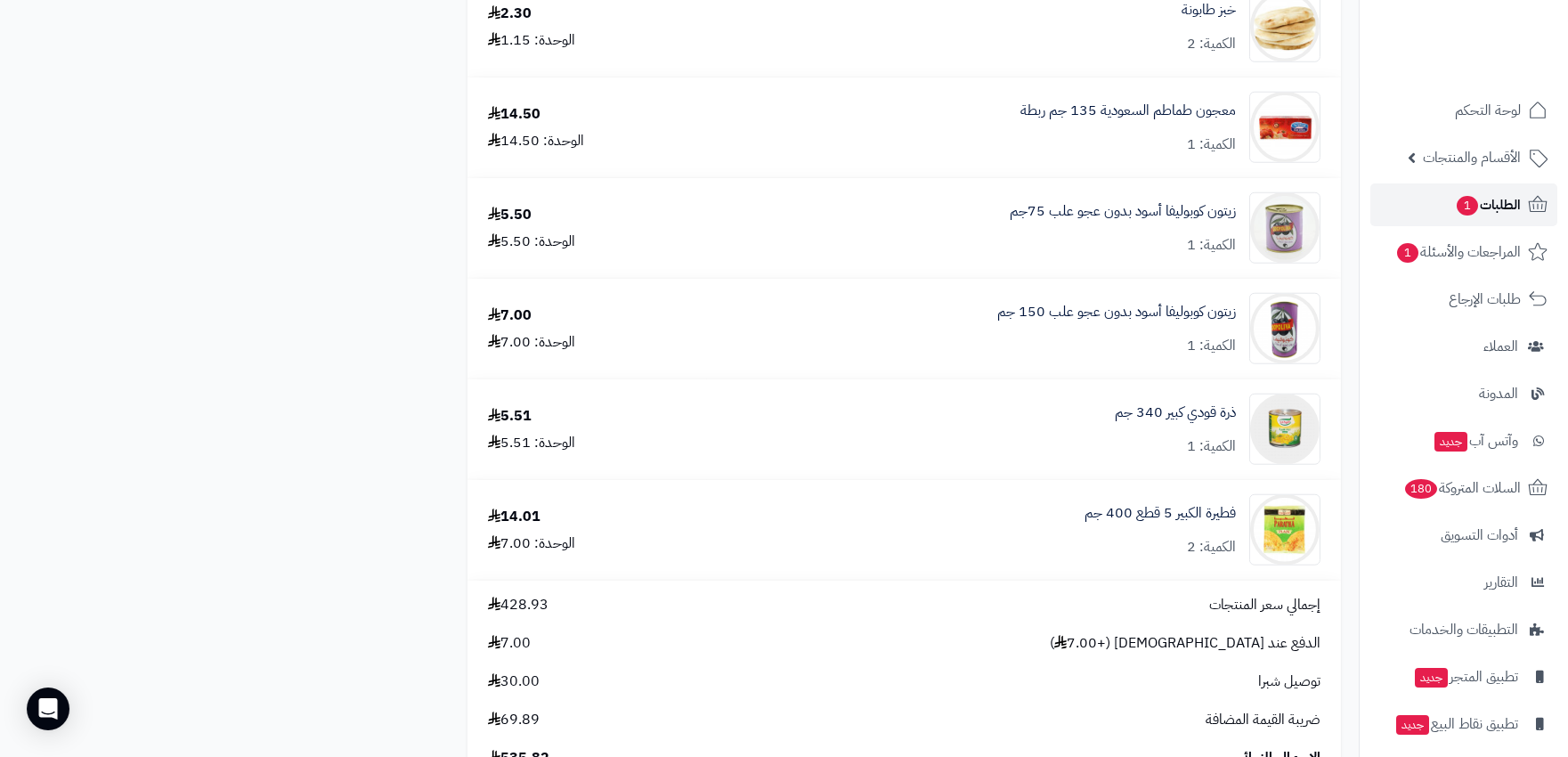
click at [1455, 210] on span "الطلبات 1" at bounding box center [1488, 204] width 66 height 25
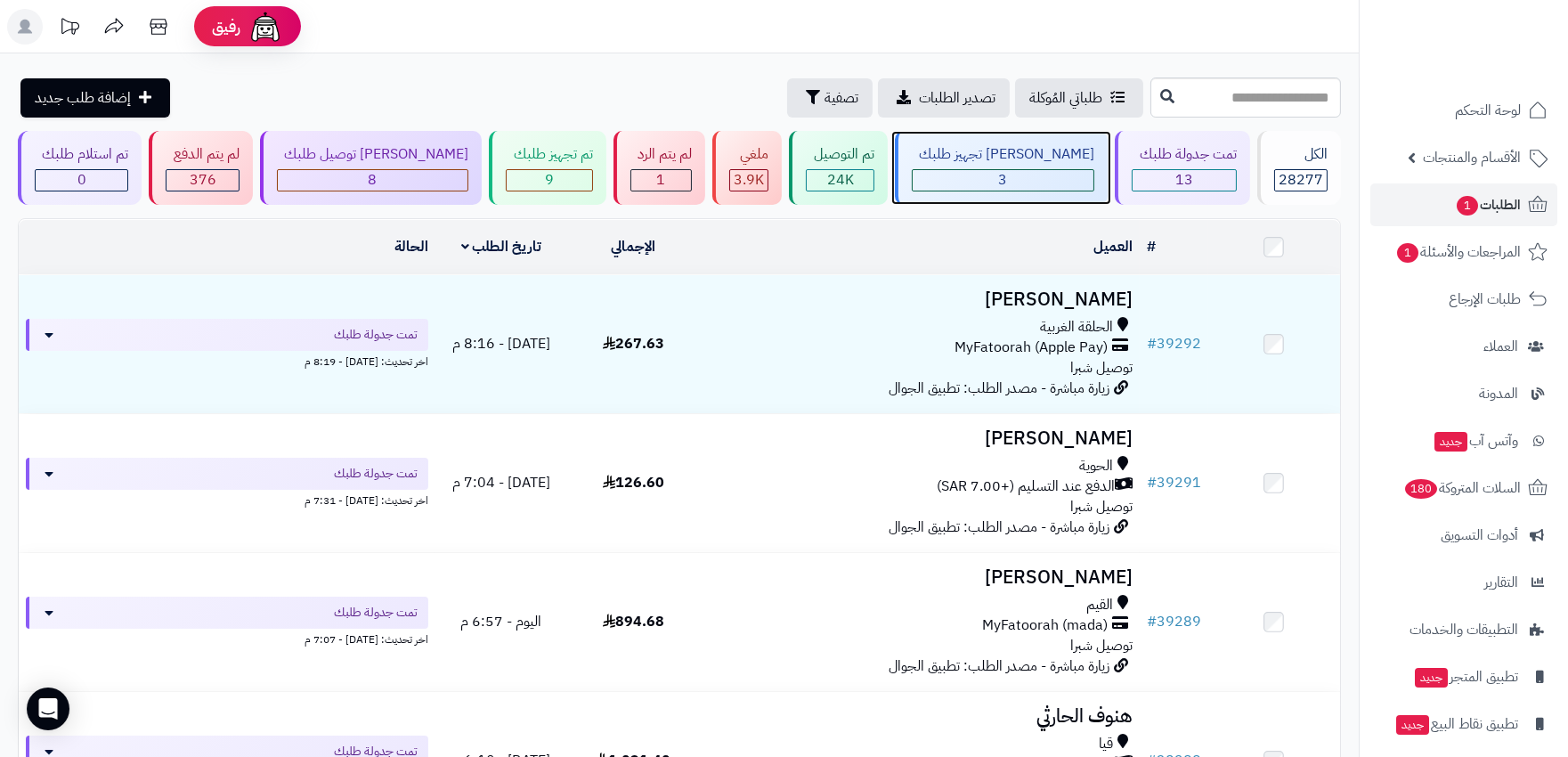
click at [1043, 175] on div "3" at bounding box center [1003, 180] width 181 height 20
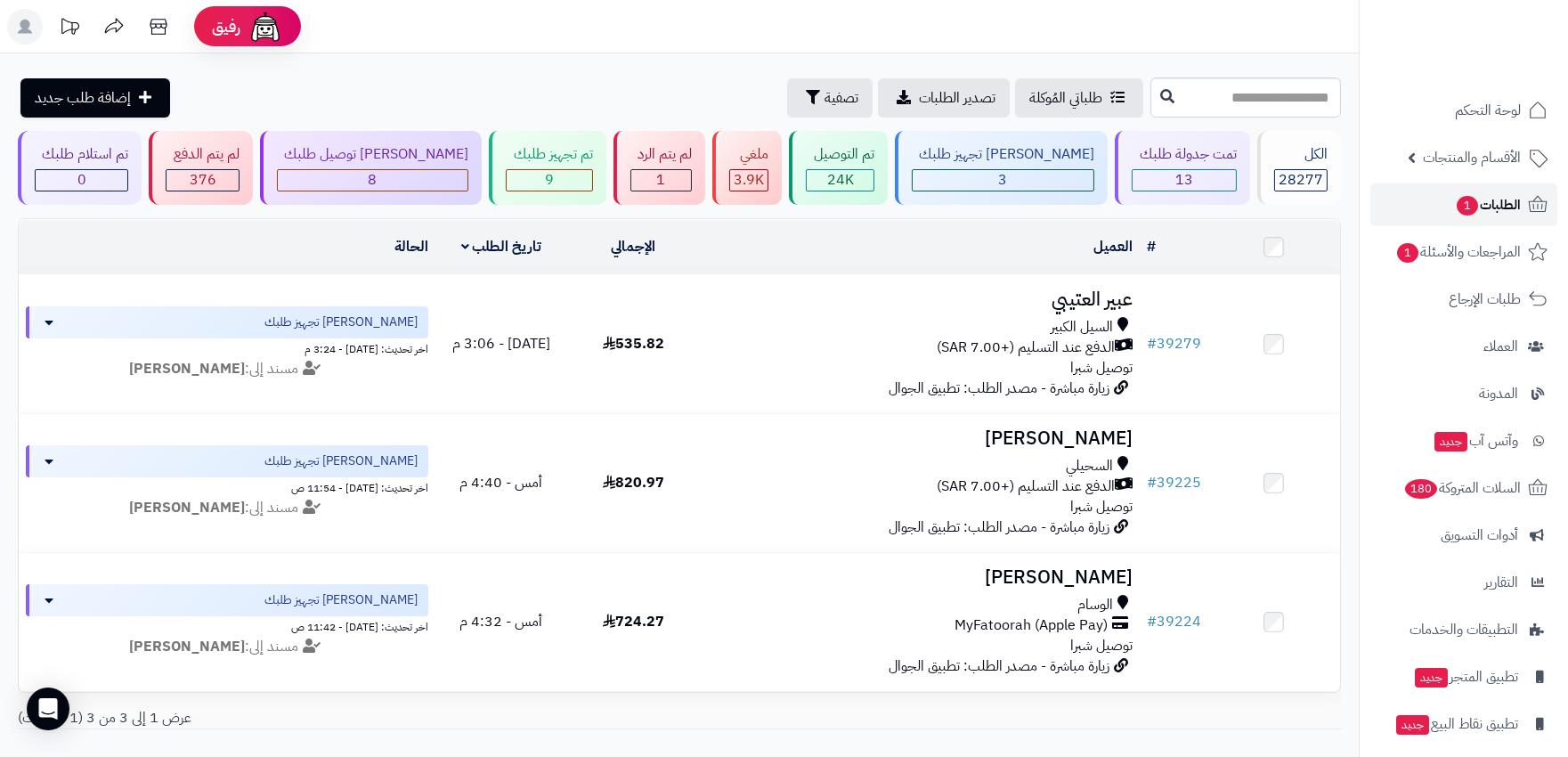
click at [1511, 212] on span "الطلبات 1" at bounding box center [1488, 204] width 66 height 25
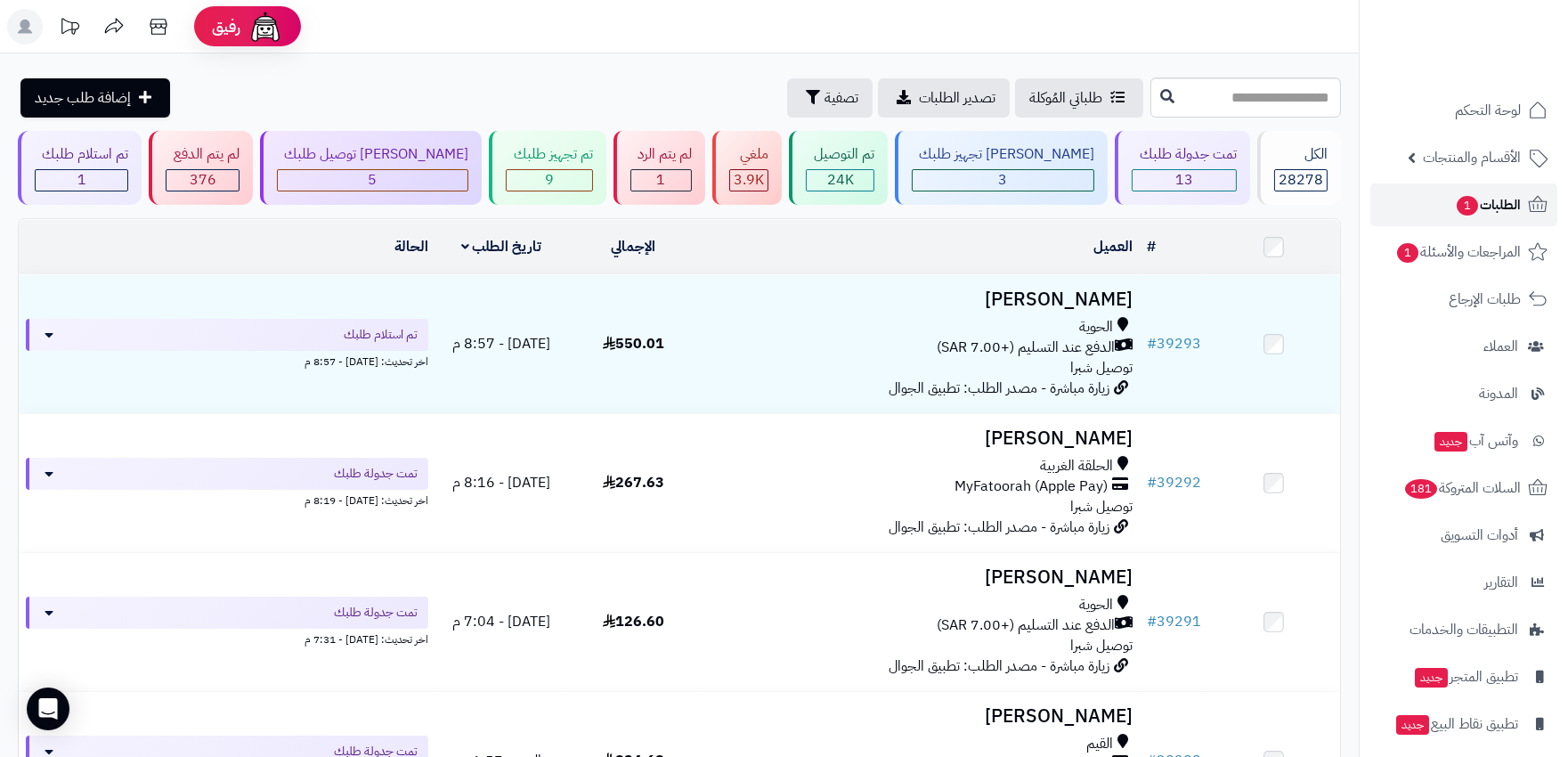
click at [1497, 210] on span "الطلبات 1" at bounding box center [1488, 204] width 66 height 25
click at [1479, 194] on span "الطلبات 1" at bounding box center [1488, 204] width 66 height 25
